Goal: Transaction & Acquisition: Purchase product/service

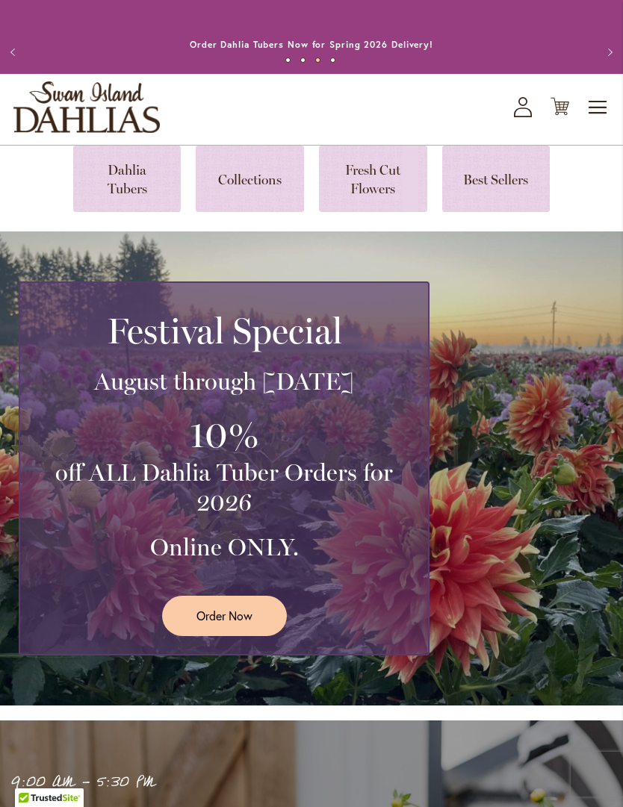
click at [601, 122] on span "Toggle Nav" at bounding box center [598, 108] width 22 height 30
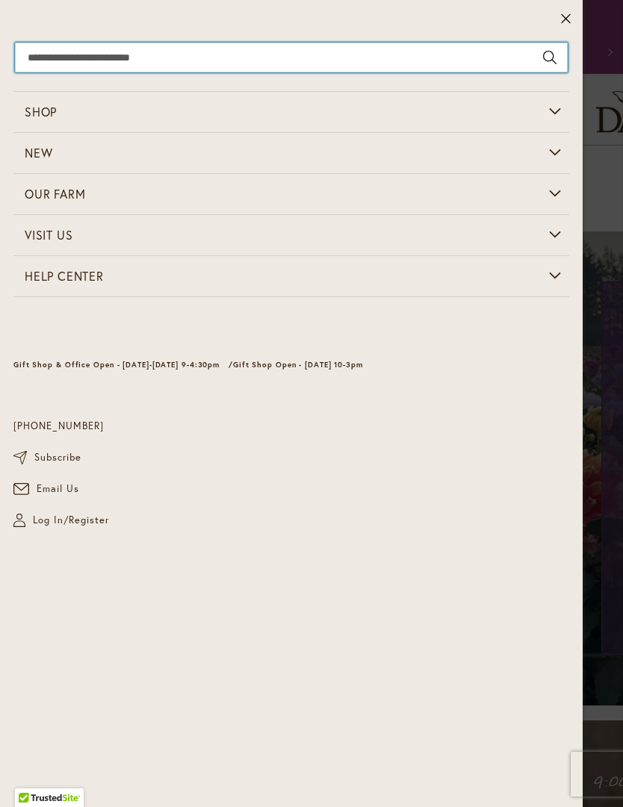
click at [60, 56] on input "Search" at bounding box center [291, 58] width 553 height 30
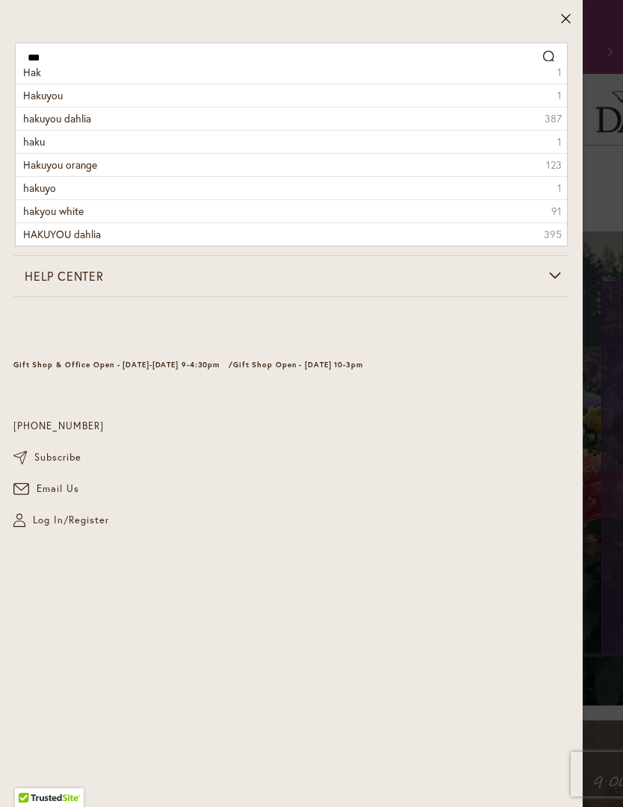
click at [45, 91] on span "Hakuyou" at bounding box center [43, 95] width 40 height 14
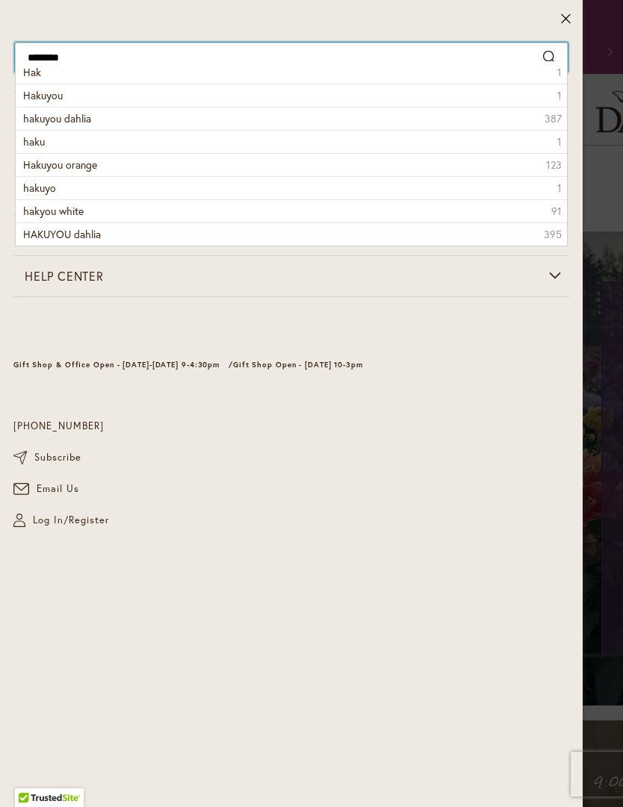
type input "*******"
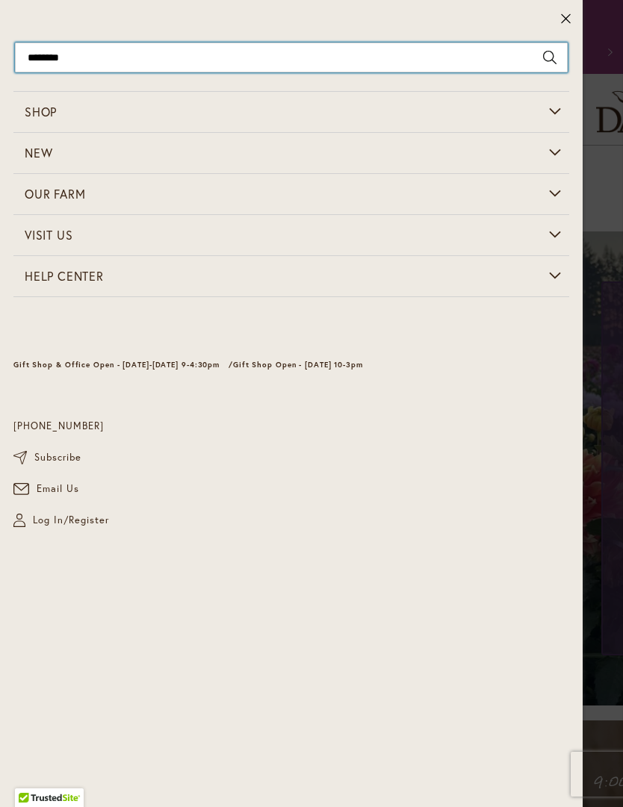
click at [40, 54] on input "*******" at bounding box center [291, 58] width 553 height 30
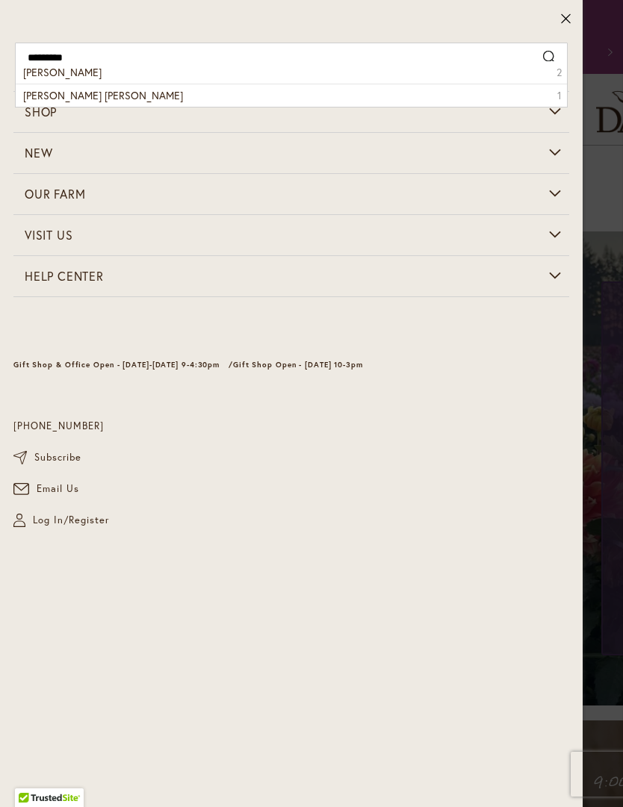
click at [53, 72] on span "Mikala Miranda" at bounding box center [62, 72] width 78 height 14
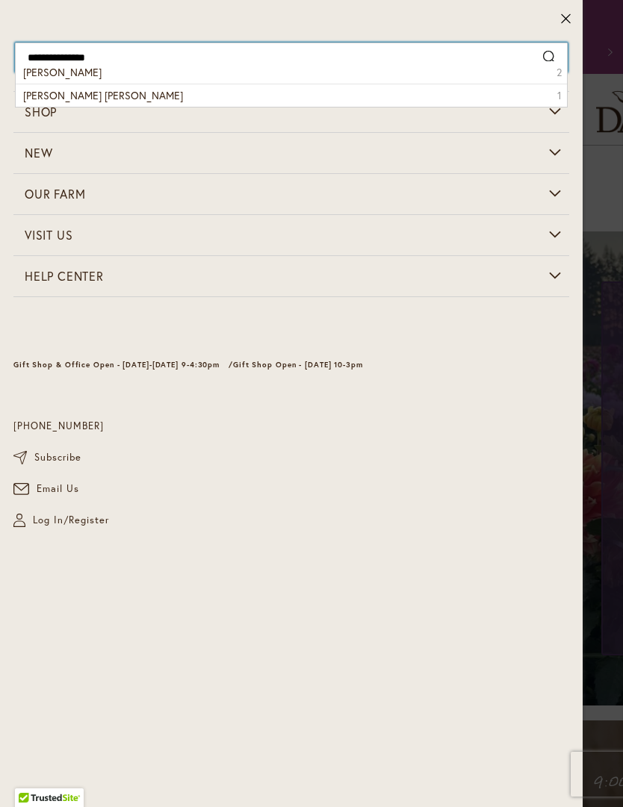
type input "**********"
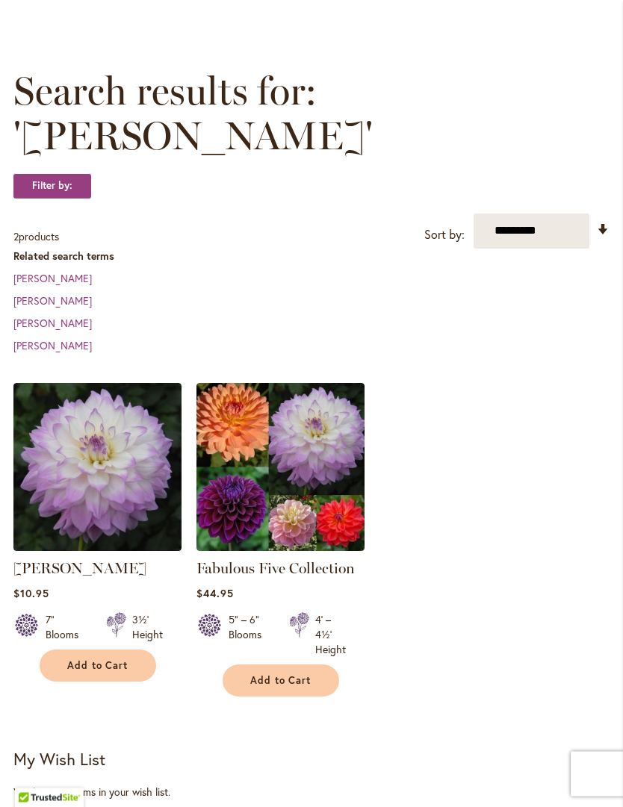
scroll to position [172, 0]
click at [248, 576] on link "Fabulous Five Collection" at bounding box center [275, 568] width 158 height 18
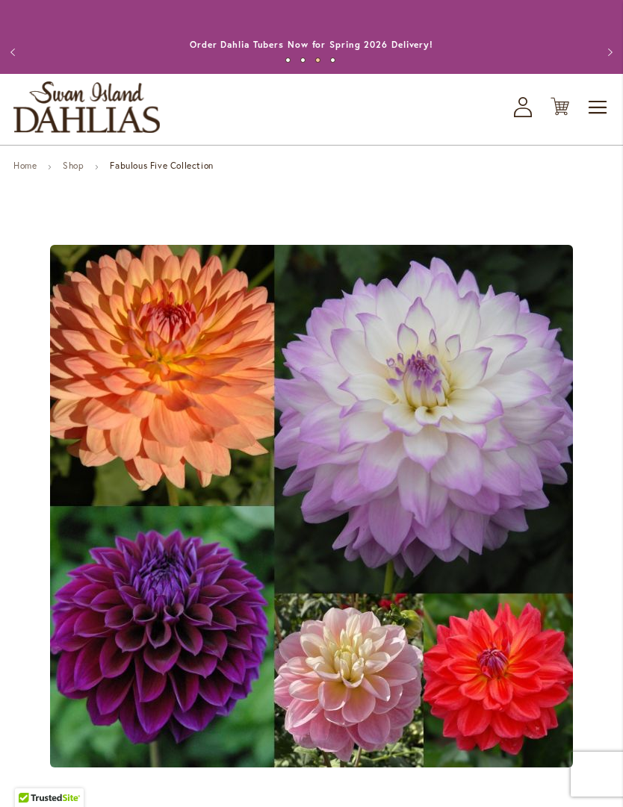
click at [76, 171] on link "Shop" at bounding box center [73, 165] width 21 height 11
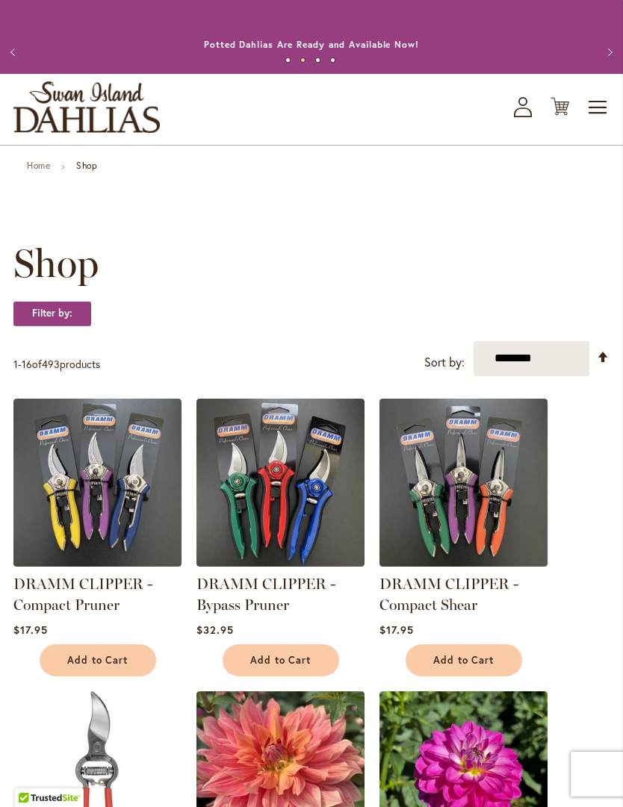
click at [87, 171] on strong "Shop" at bounding box center [86, 165] width 21 height 11
click at [46, 171] on link "Home" at bounding box center [38, 165] width 23 height 11
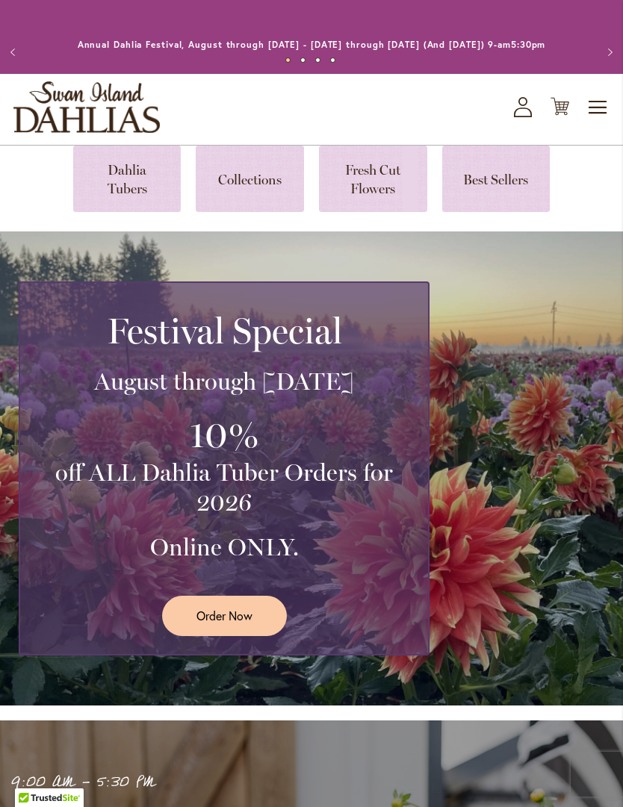
click at [246, 194] on link at bounding box center [250, 179] width 108 height 66
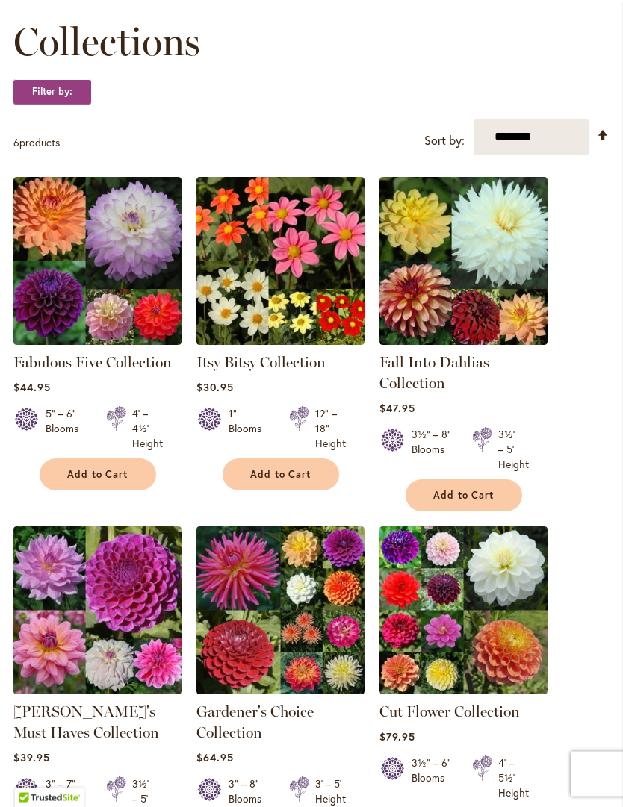
scroll to position [222, 0]
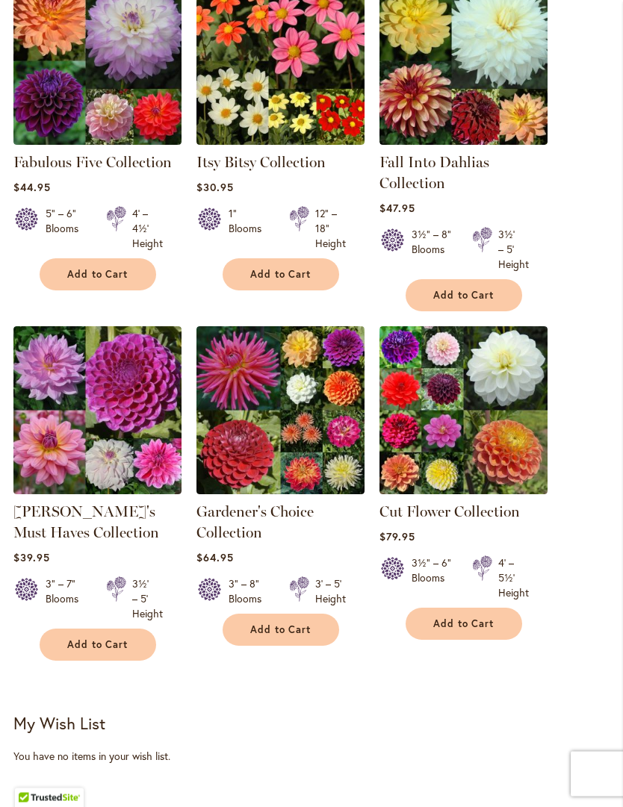
click at [60, 533] on link "[PERSON_NAME]'s Must Haves Collection" at bounding box center [86, 522] width 146 height 39
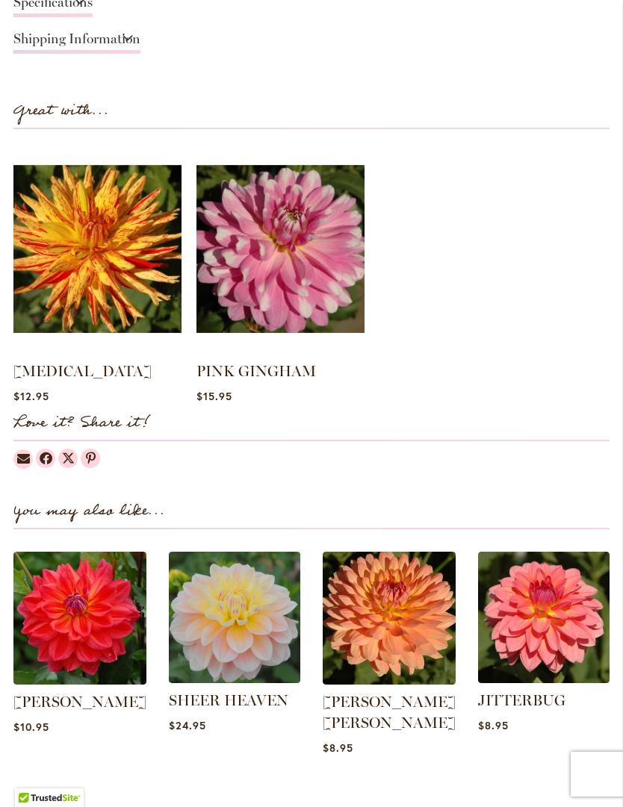
scroll to position [1821, 0]
